Goal: Task Accomplishment & Management: Manage account settings

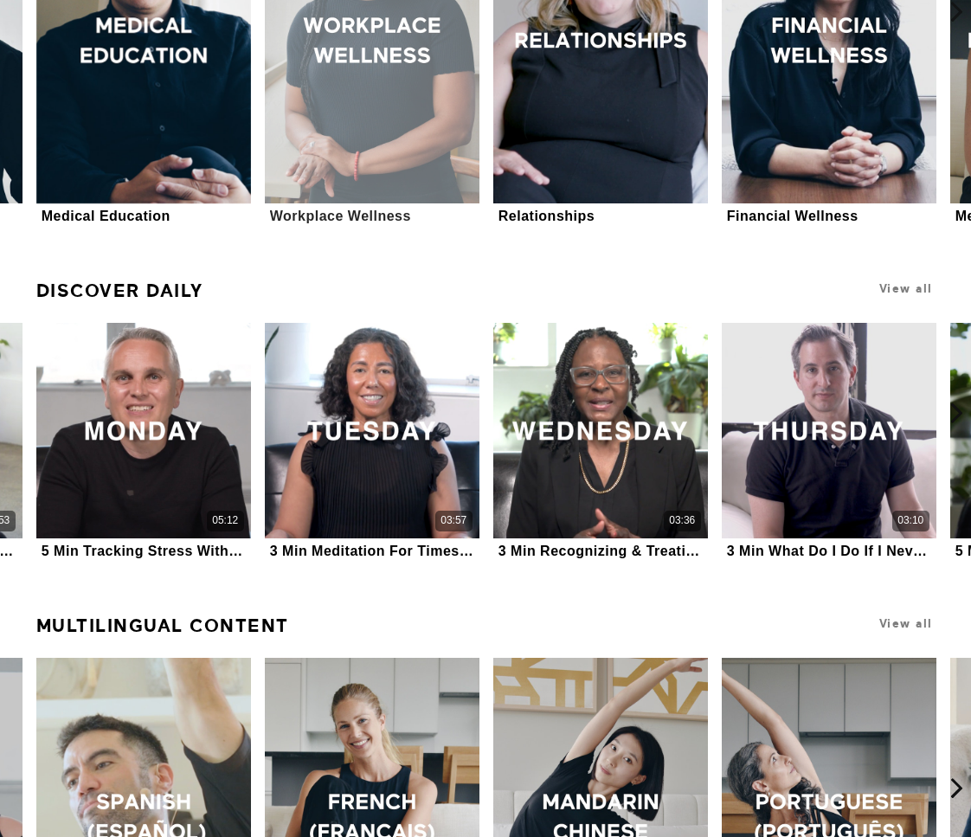
scroll to position [779, 0]
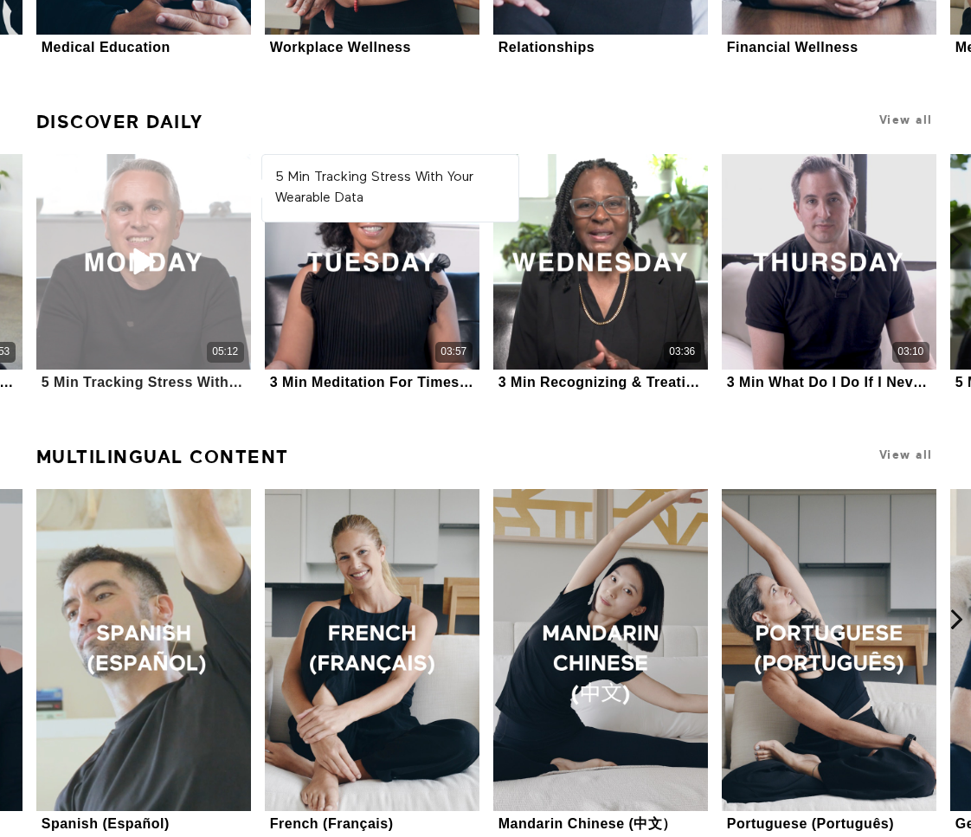
click at [173, 268] on div "05:12" at bounding box center [143, 261] width 215 height 215
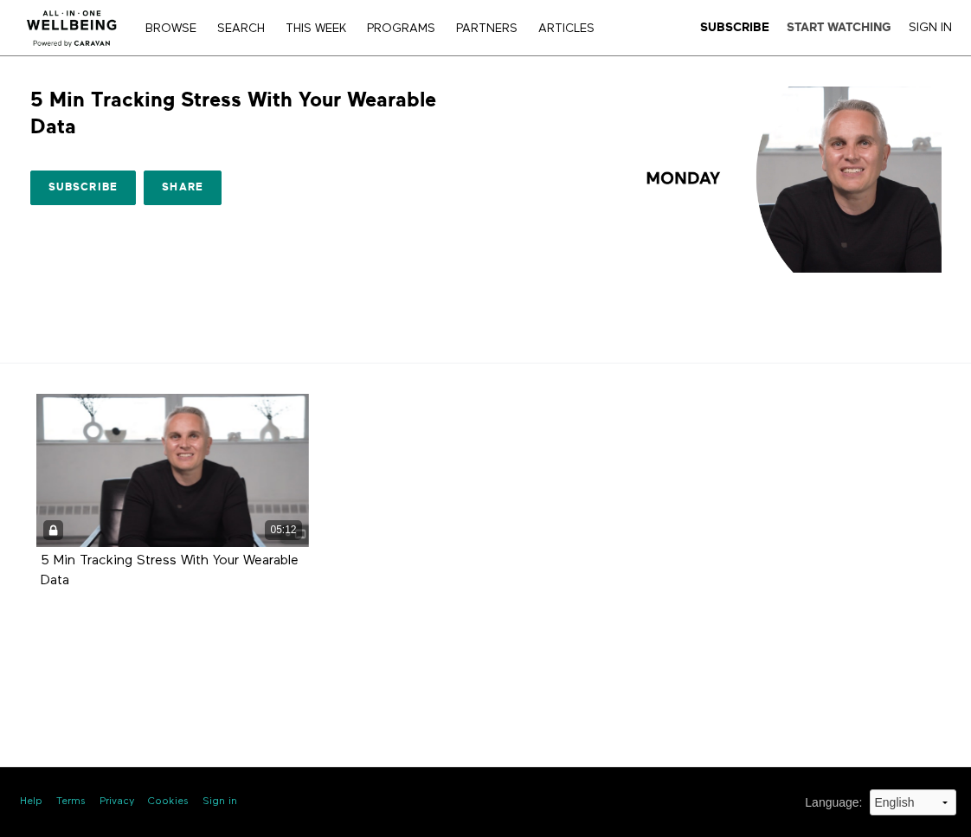
click at [847, 28] on strong "Start Watching" at bounding box center [839, 27] width 105 height 13
click at [916, 25] on link "Sign In" at bounding box center [930, 28] width 43 height 16
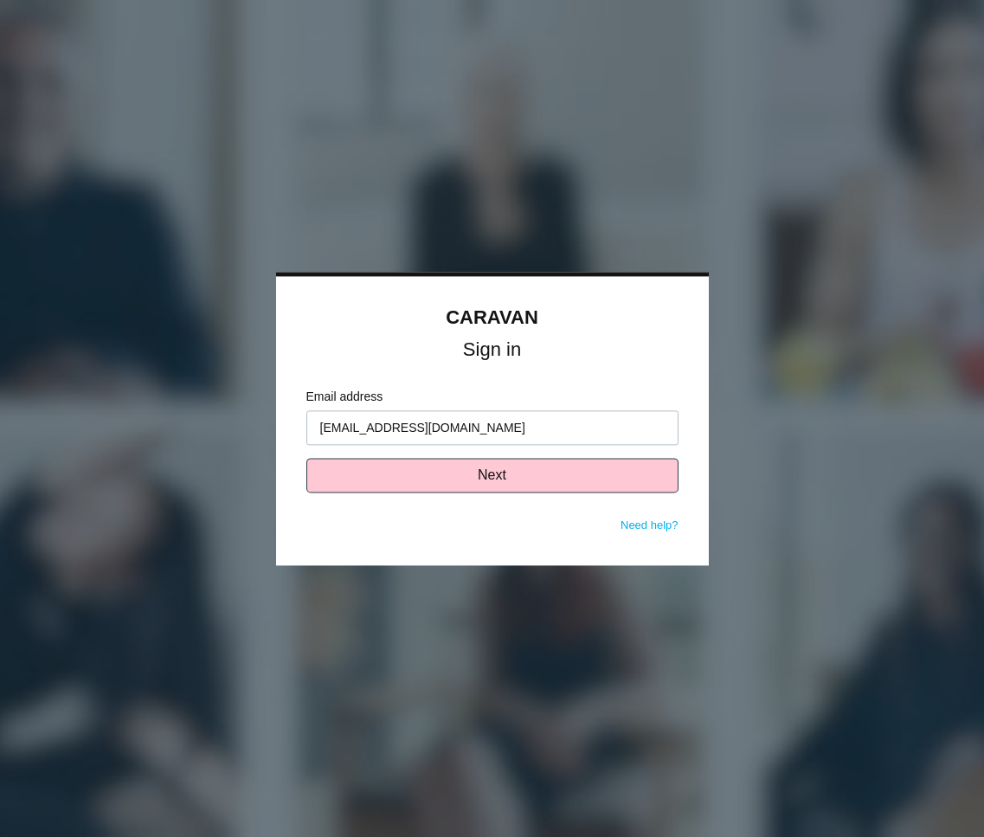
type input "ahausner@peretzcpas.com"
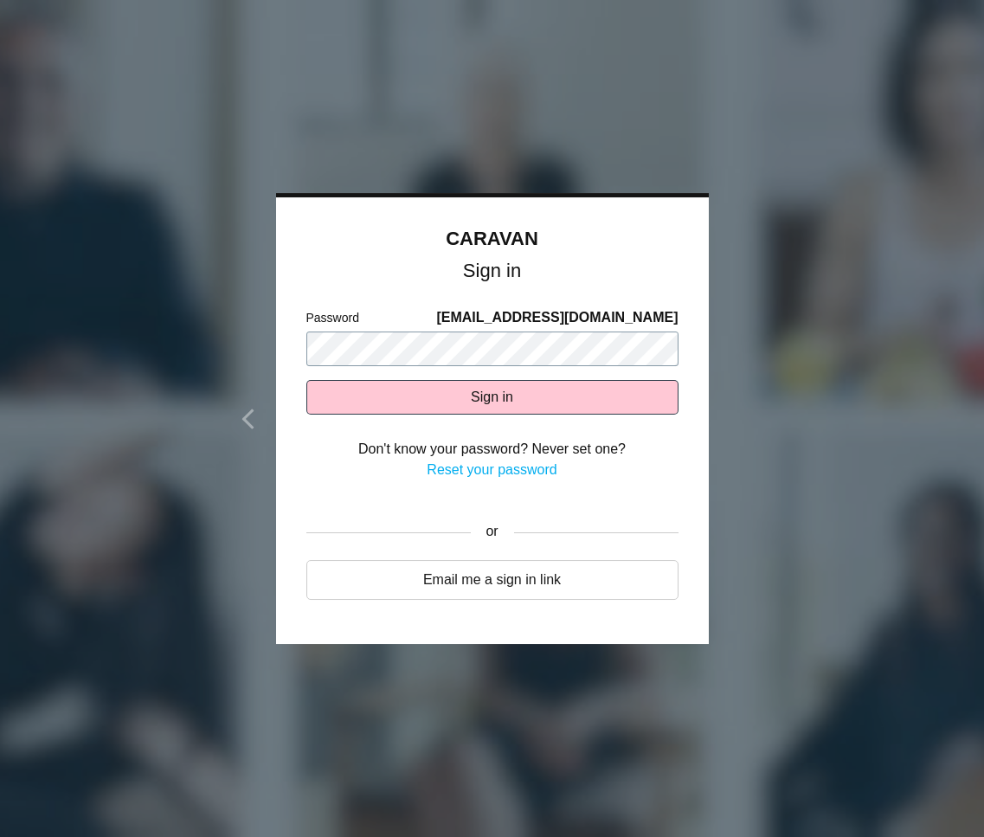
click at [306, 380] on button "Sign in" at bounding box center [492, 397] width 372 height 35
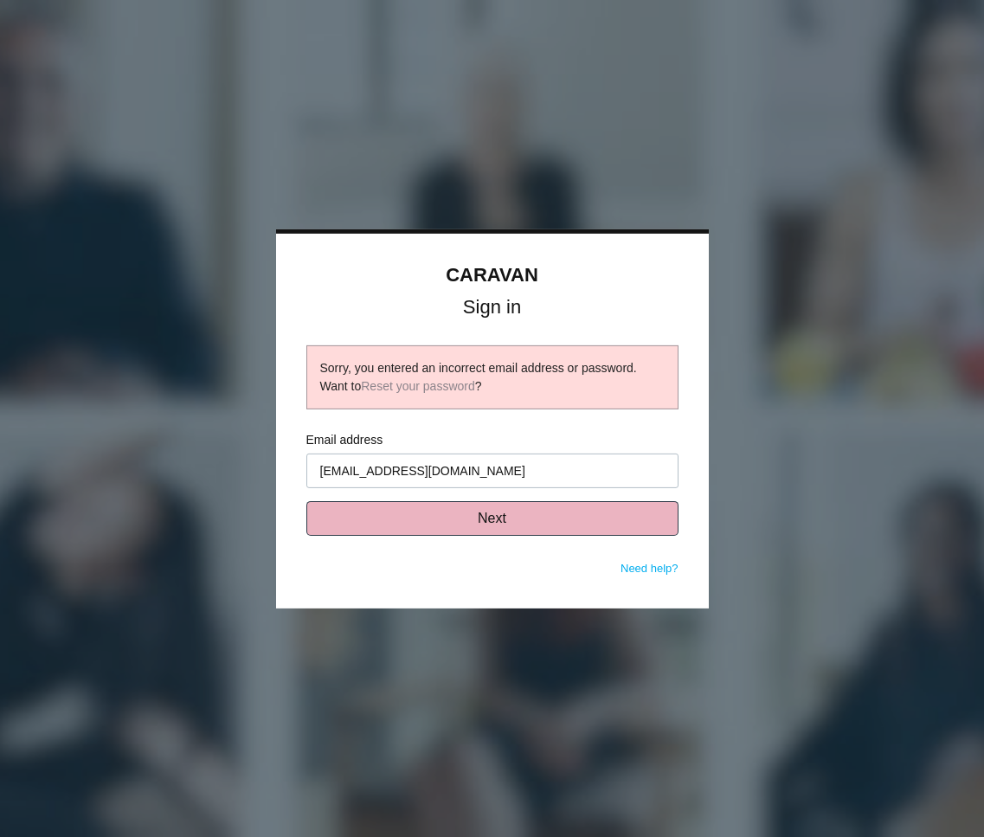
click at [449, 513] on button "Next" at bounding box center [492, 518] width 372 height 35
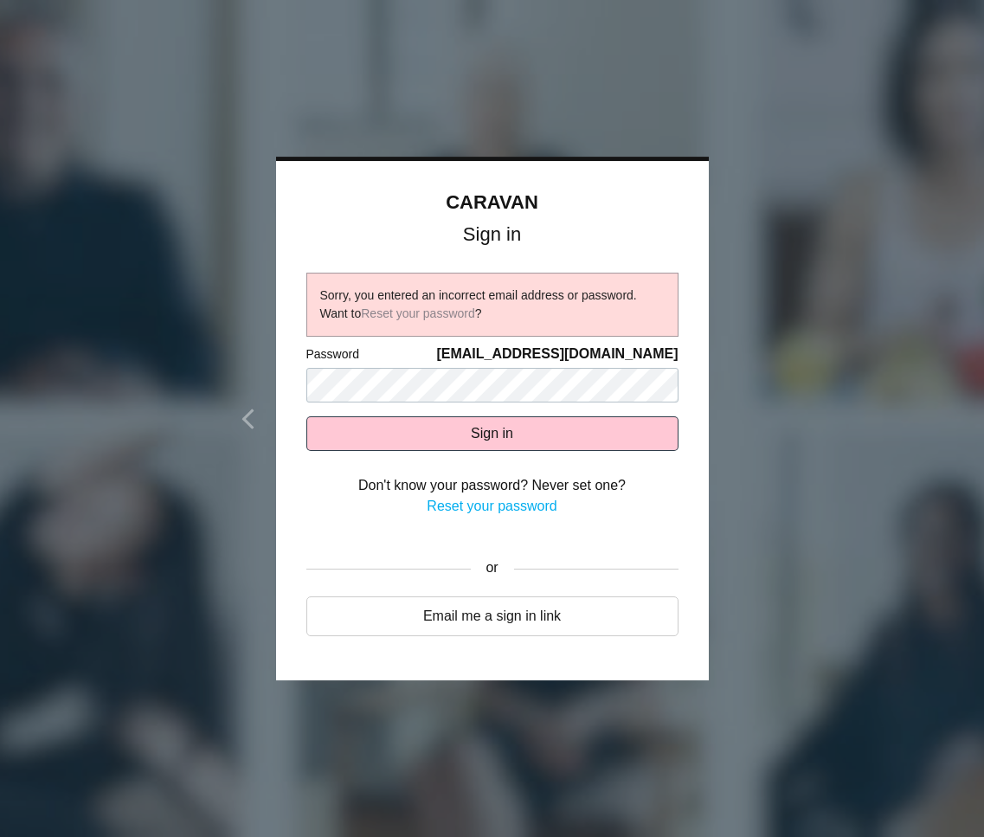
click at [512, 502] on link "Reset your password" at bounding box center [492, 505] width 130 height 15
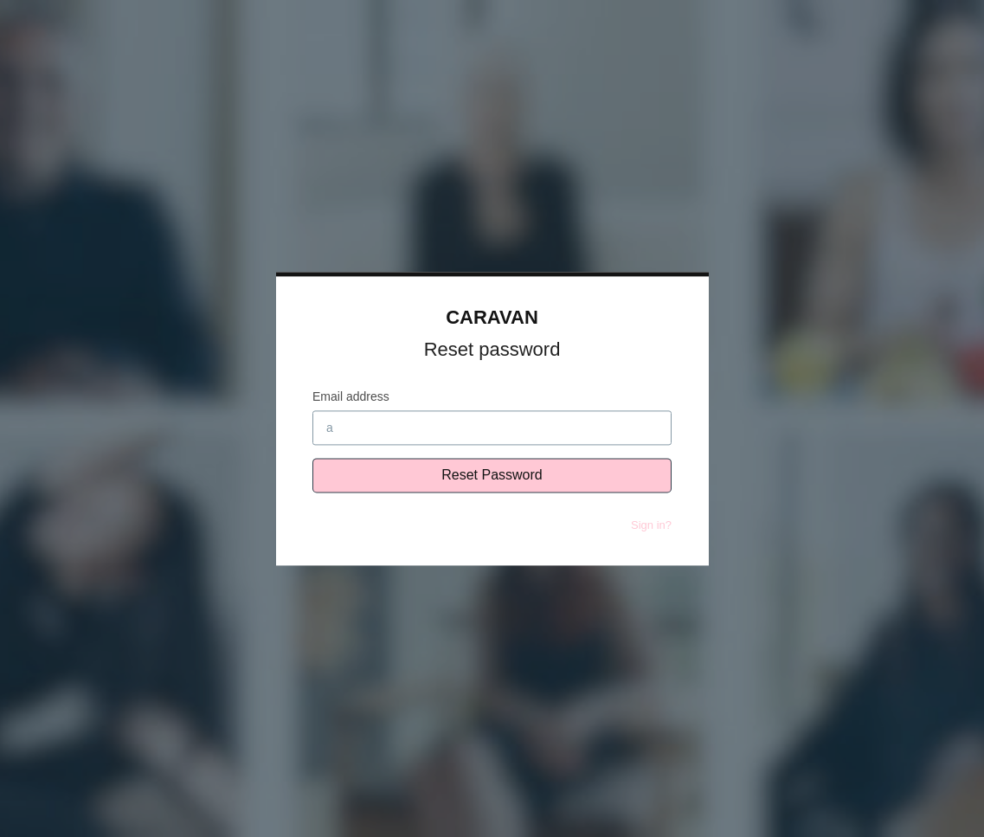
type input "[EMAIL_ADDRESS][DOMAIN_NAME]"
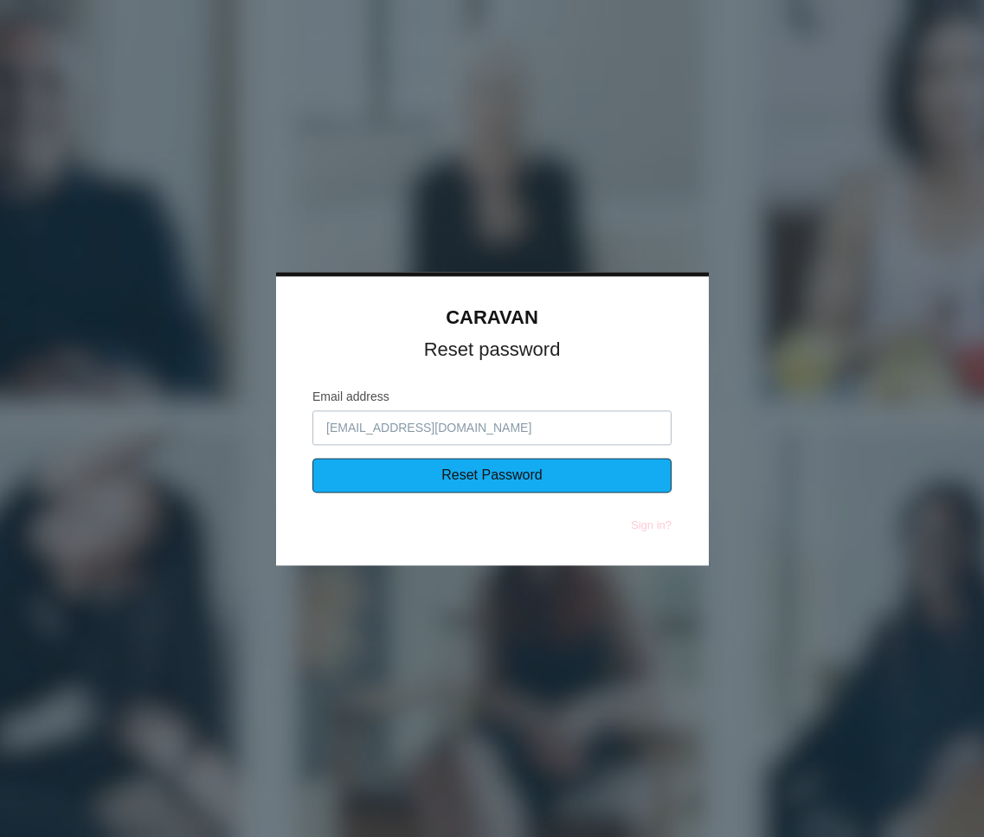
click at [440, 473] on input "Reset Password" at bounding box center [491, 475] width 359 height 35
type input "Sending..."
